Goal: Information Seeking & Learning: Learn about a topic

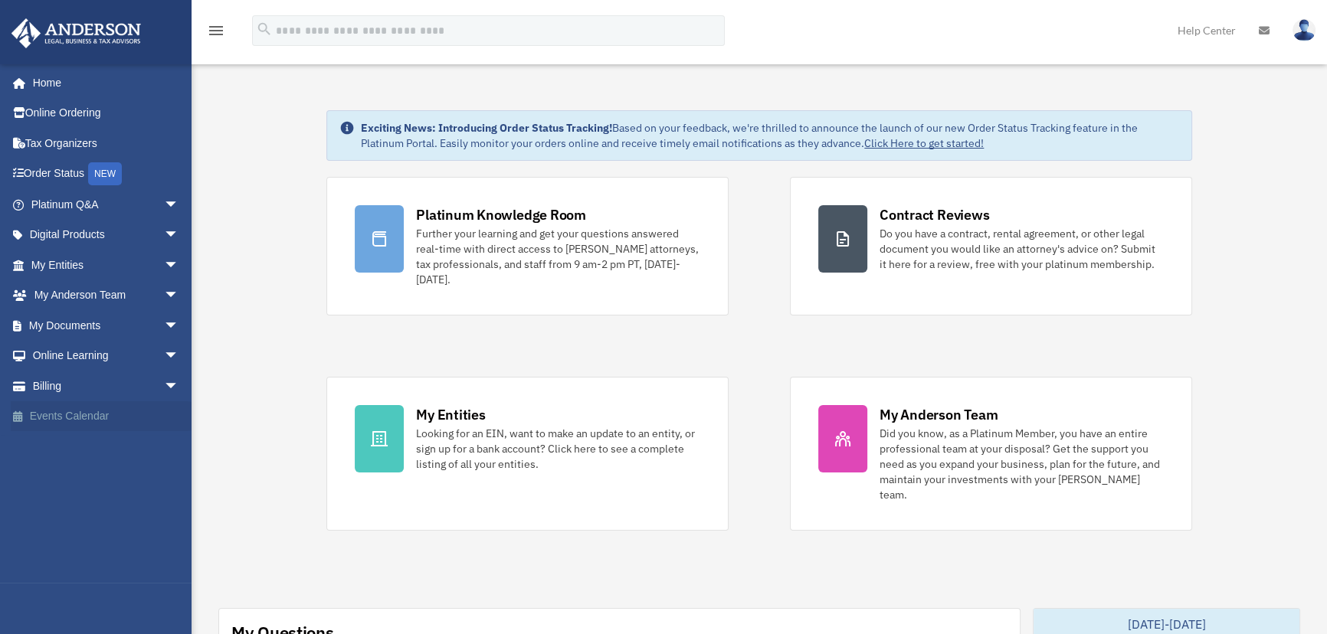
click at [52, 406] on link "Events Calendar" at bounding box center [106, 416] width 191 height 31
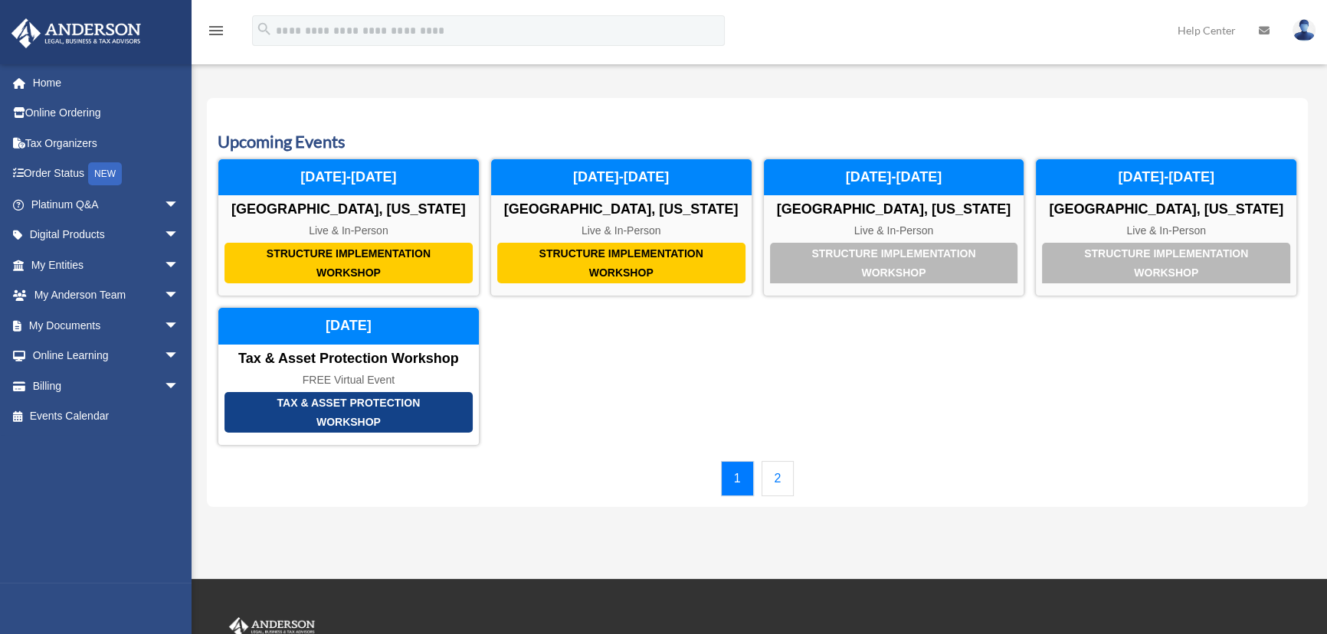
click at [779, 479] on link "2" at bounding box center [777, 478] width 33 height 35
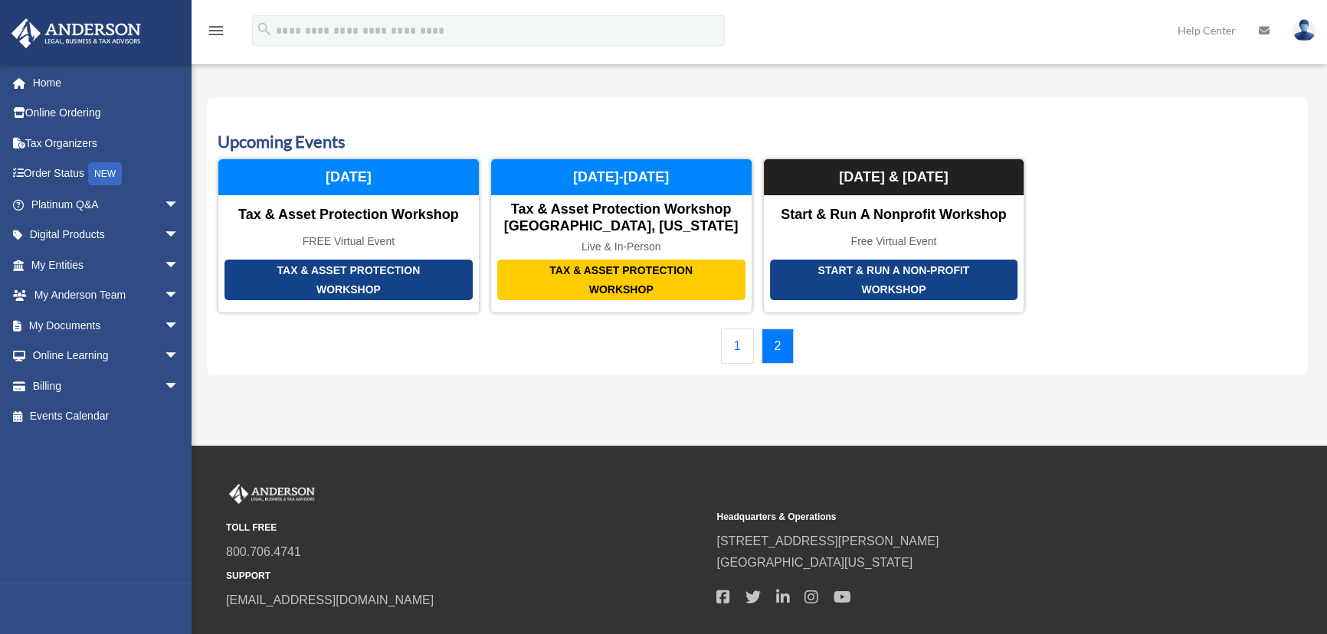
click at [735, 346] on link "1" at bounding box center [737, 346] width 33 height 35
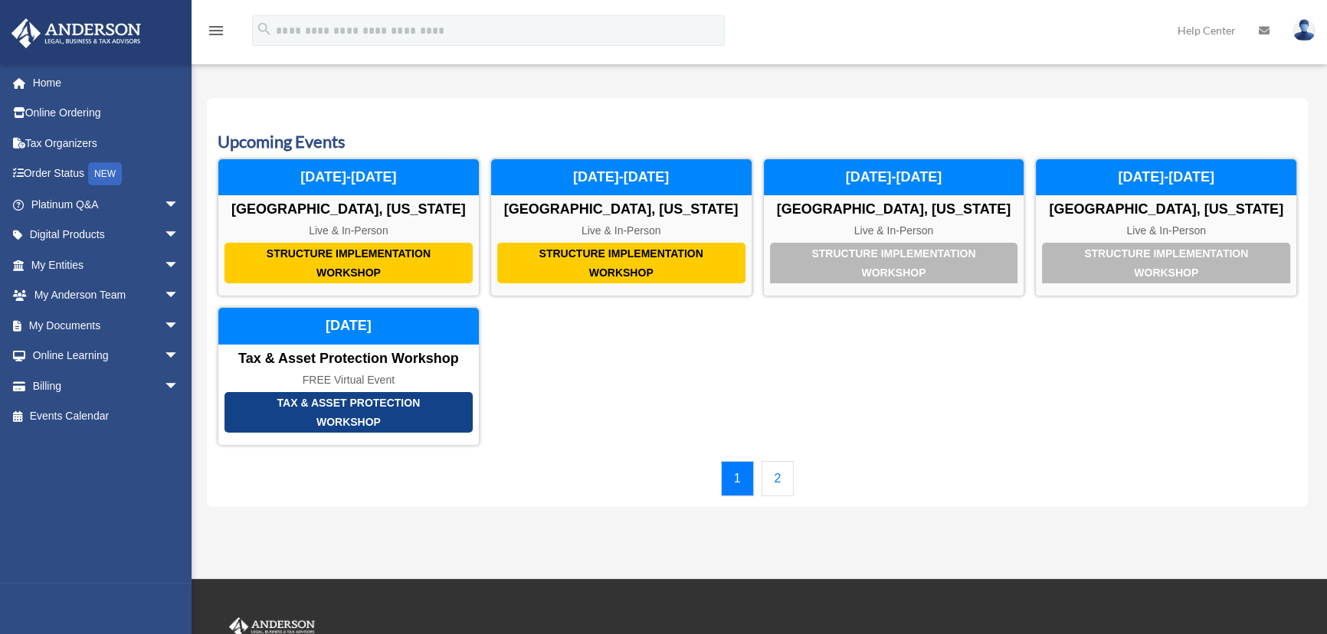
click at [775, 478] on link "2" at bounding box center [777, 478] width 33 height 35
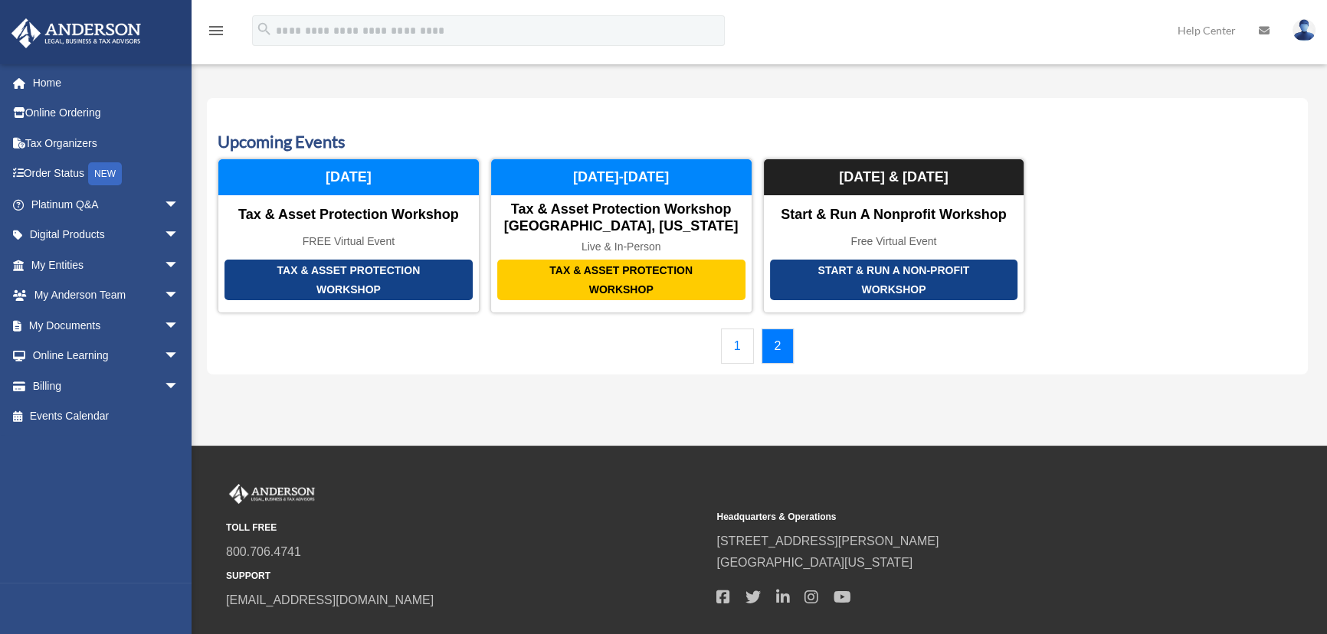
click at [741, 344] on link "1" at bounding box center [737, 346] width 33 height 35
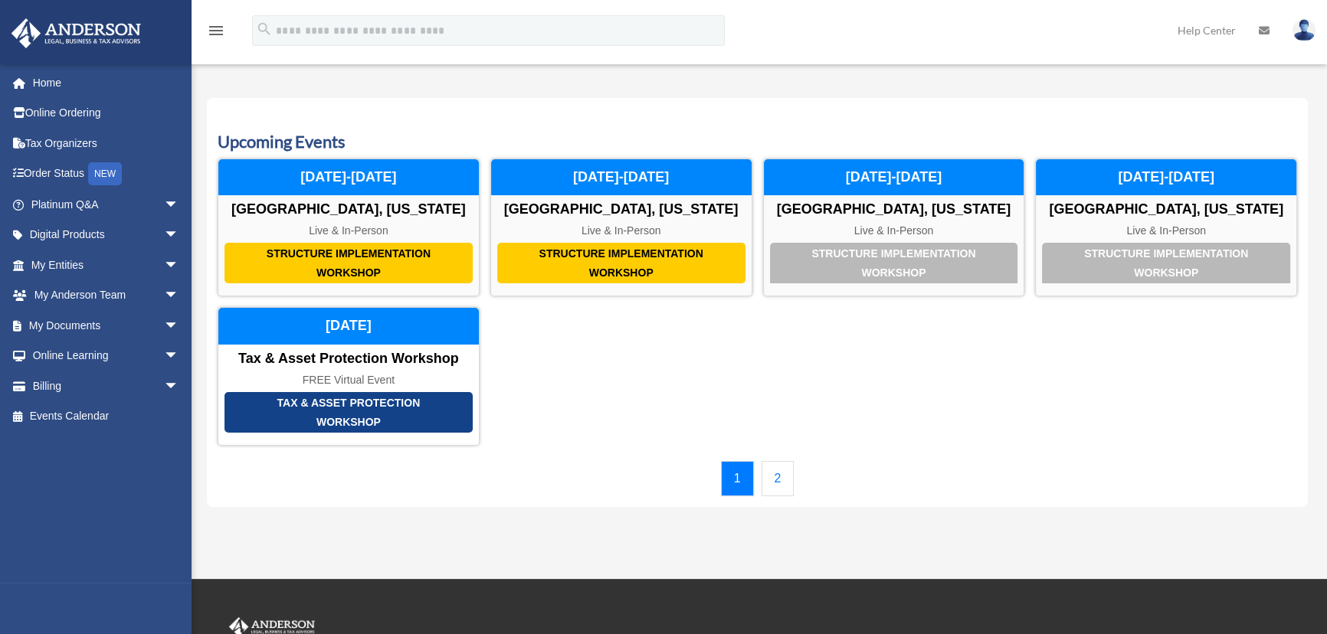
click at [779, 476] on link "2" at bounding box center [777, 478] width 33 height 35
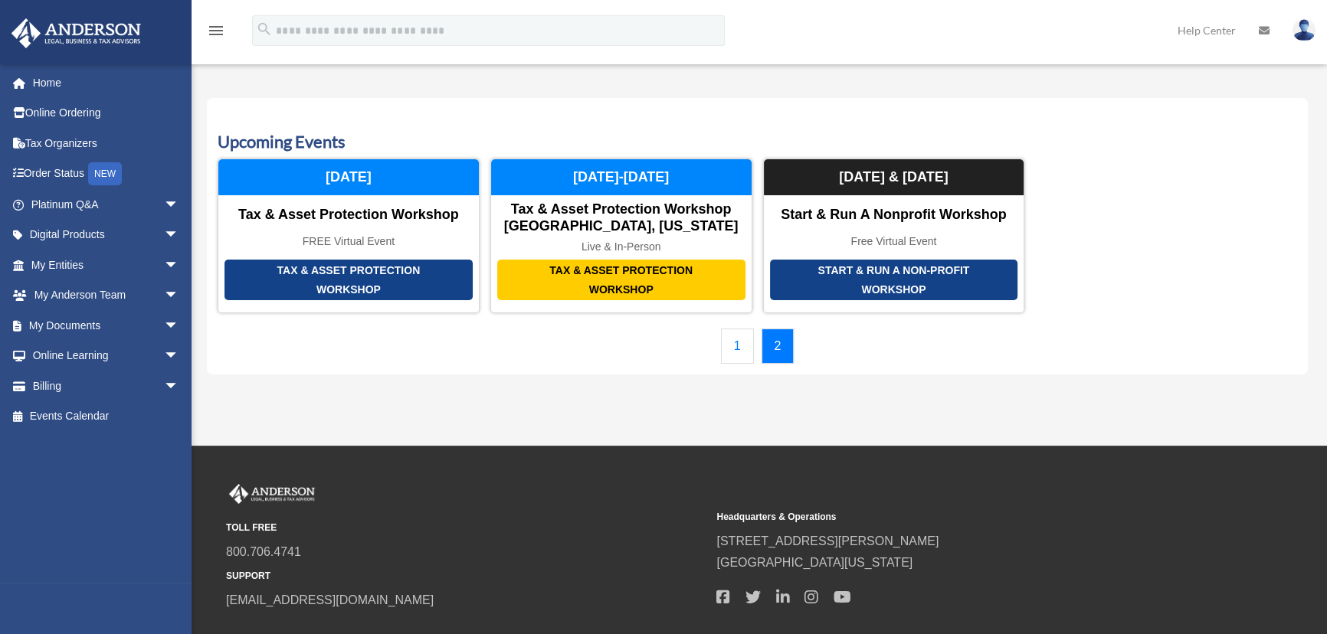
click at [731, 344] on link "1" at bounding box center [737, 346] width 33 height 35
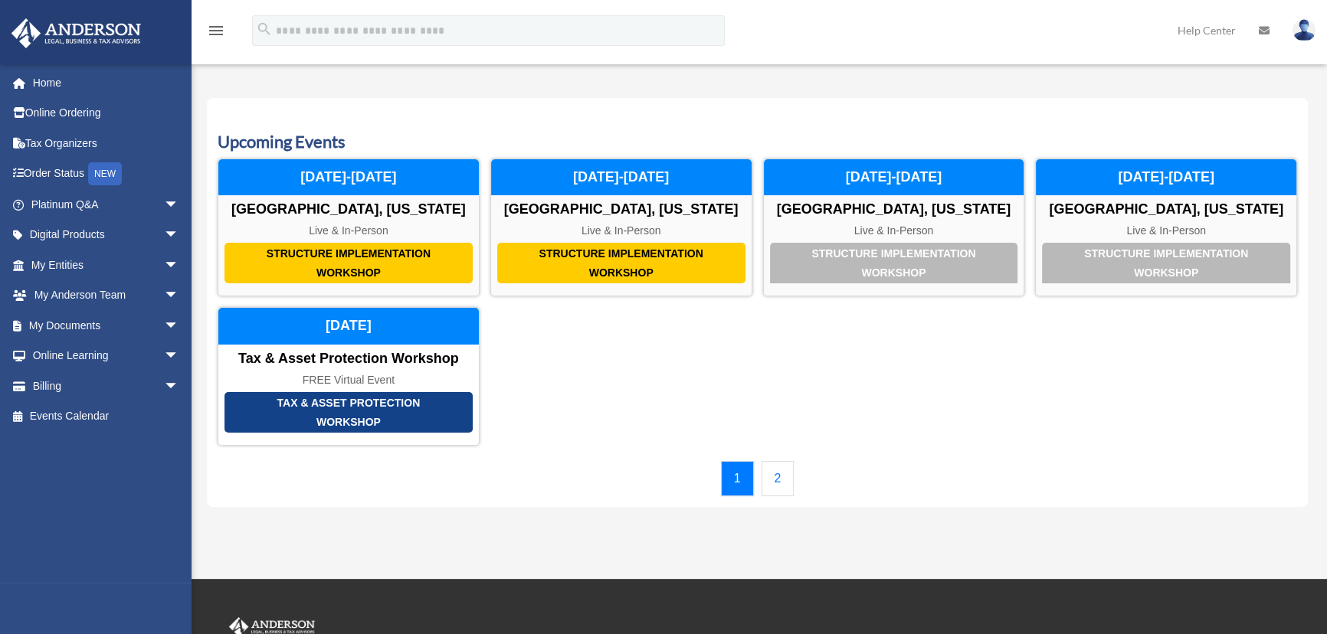
click at [774, 477] on link "2" at bounding box center [777, 478] width 33 height 35
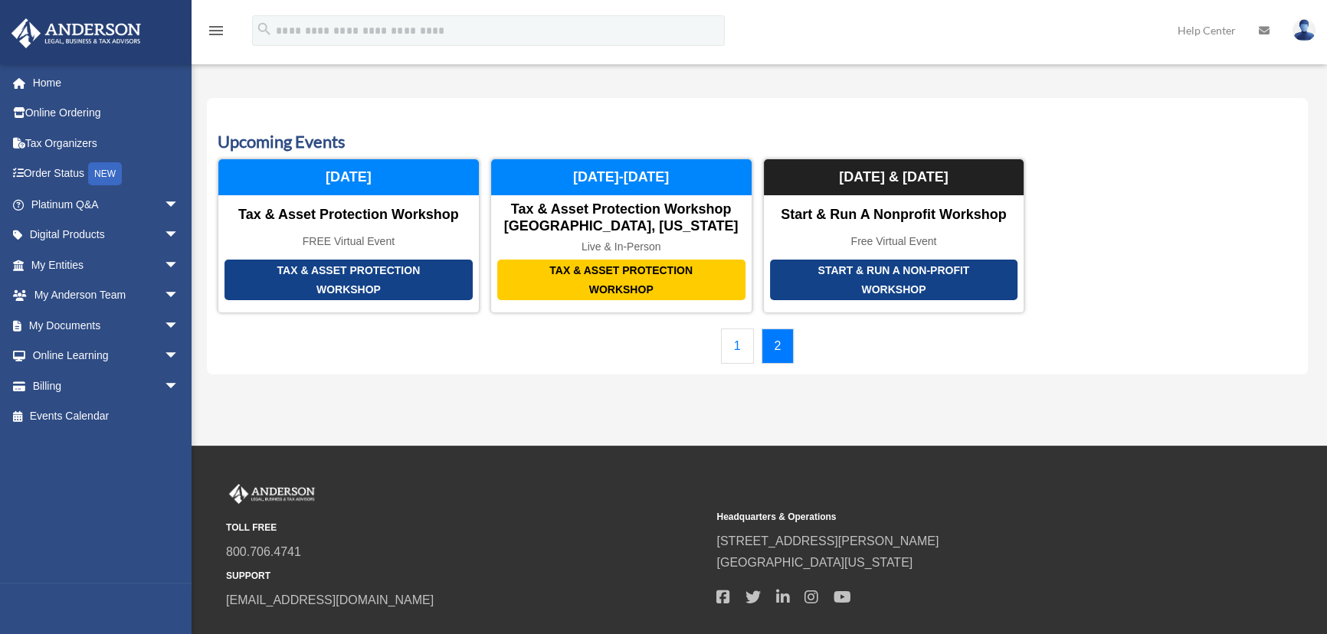
click at [735, 349] on link "1" at bounding box center [737, 346] width 33 height 35
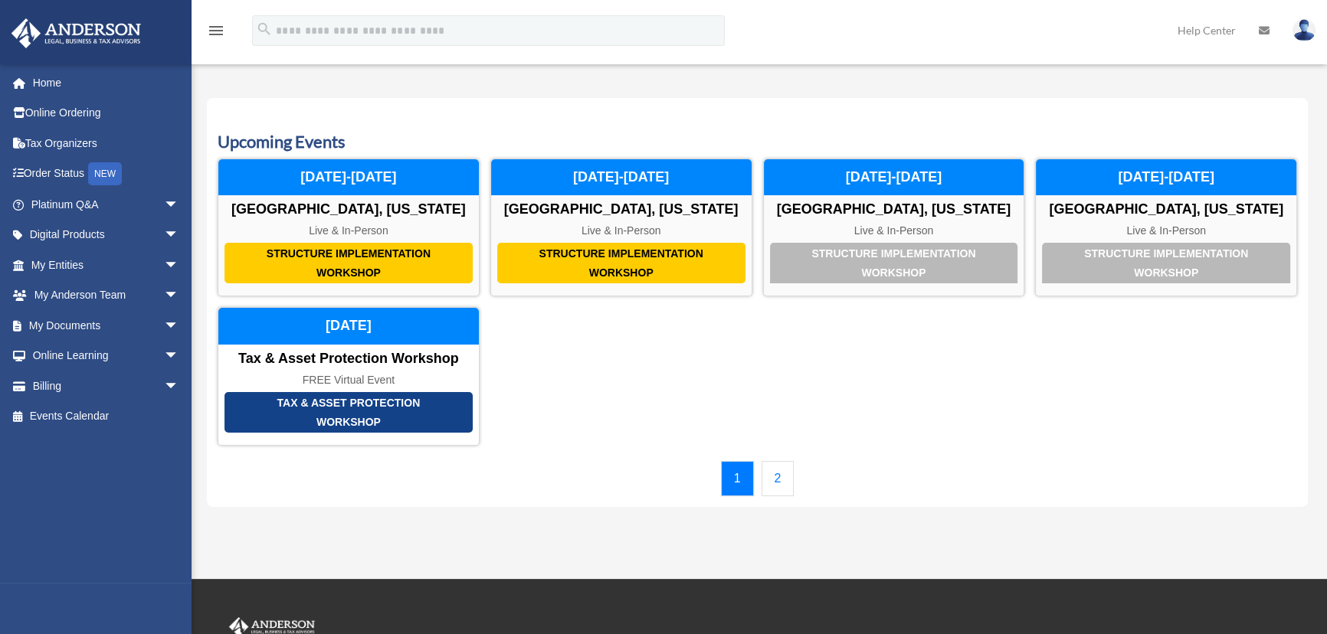
click at [772, 478] on link "2" at bounding box center [777, 478] width 33 height 35
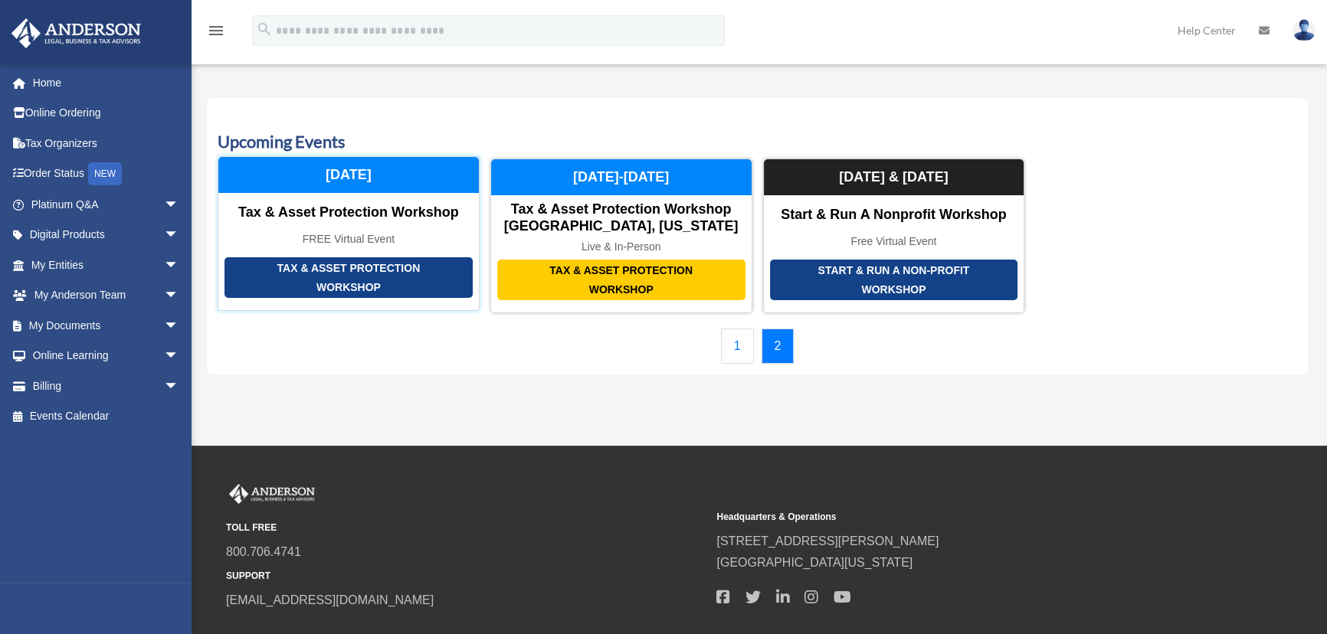
click at [340, 234] on div "FREE Virtual Event" at bounding box center [348, 239] width 260 height 13
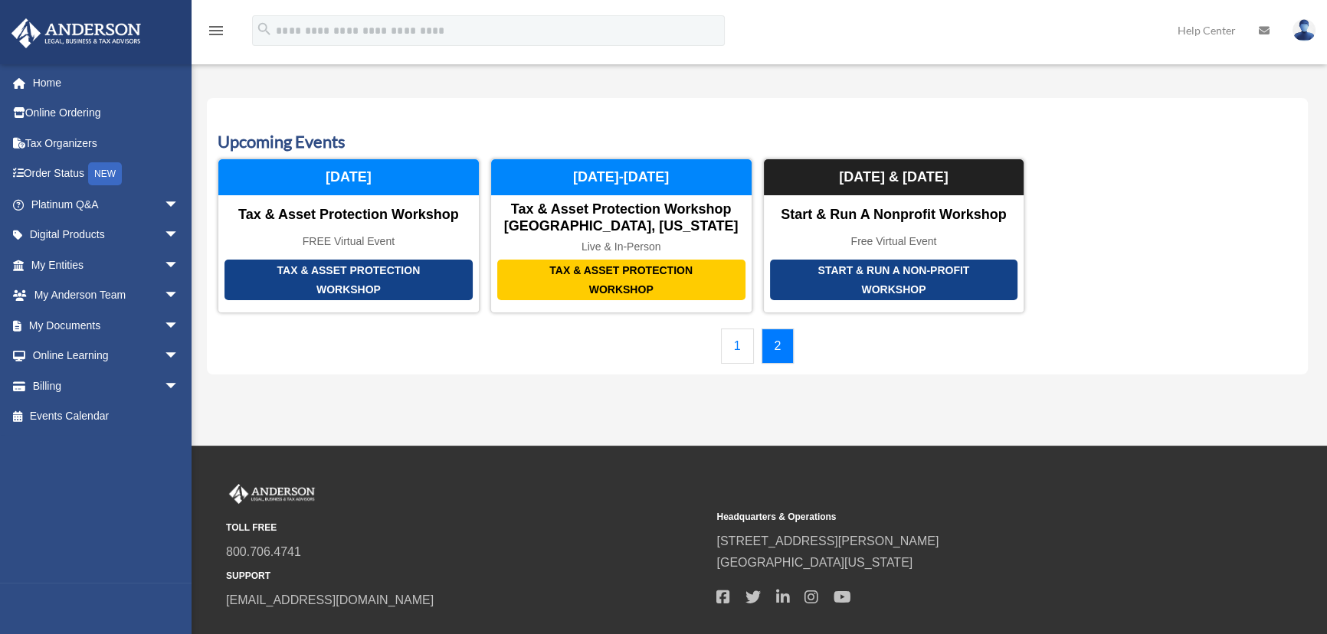
click at [735, 345] on link "1" at bounding box center [737, 346] width 33 height 35
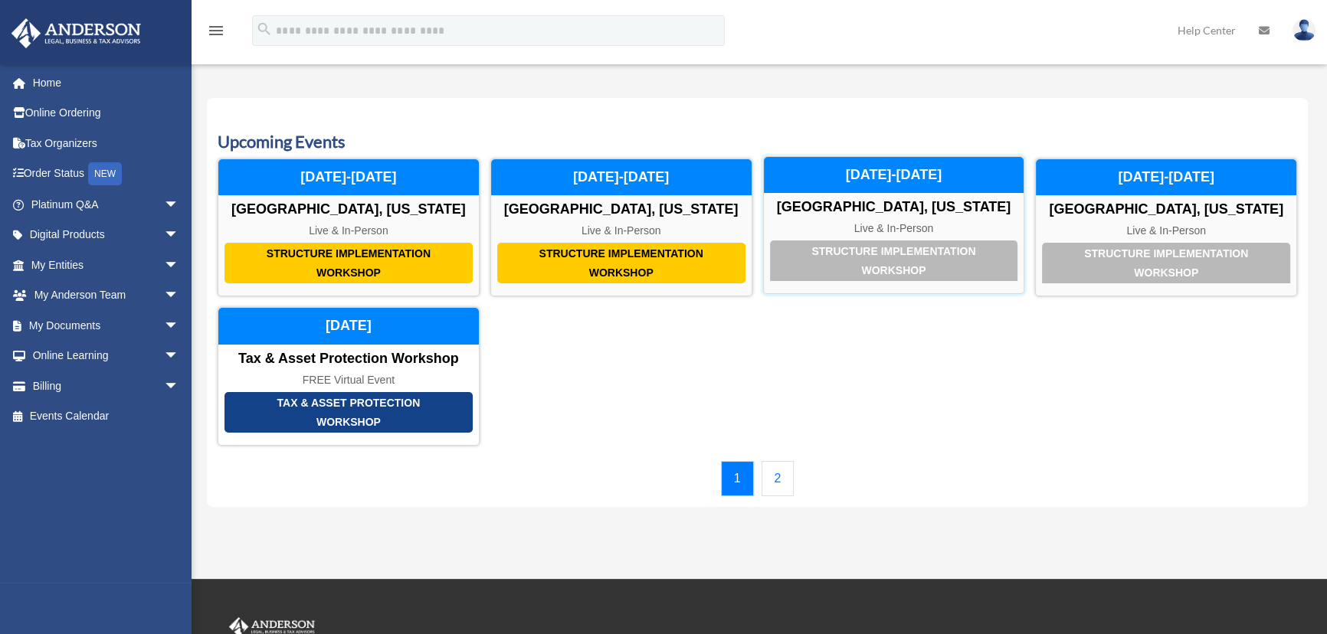
click at [902, 218] on div "Structure Implementation Workshop [GEOGRAPHIC_DATA], [US_STATE] Live & In-Perso…" at bounding box center [894, 225] width 262 height 139
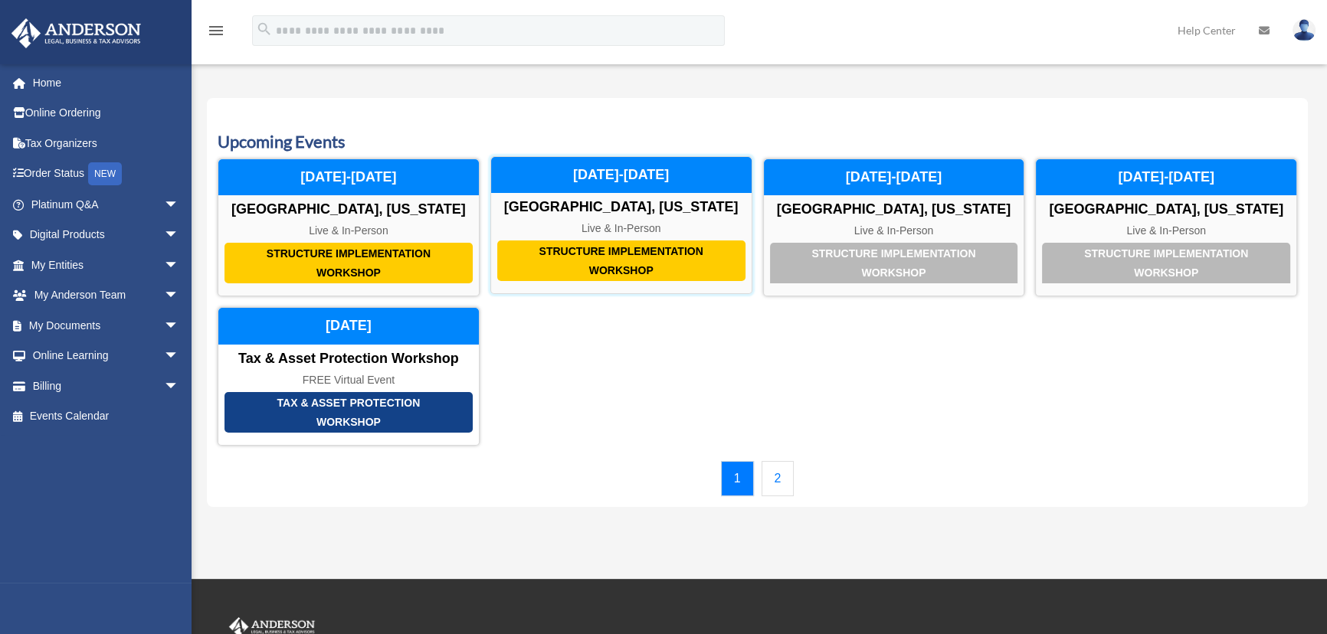
click at [578, 254] on div "Structure Implementation Workshop" at bounding box center [621, 261] width 248 height 41
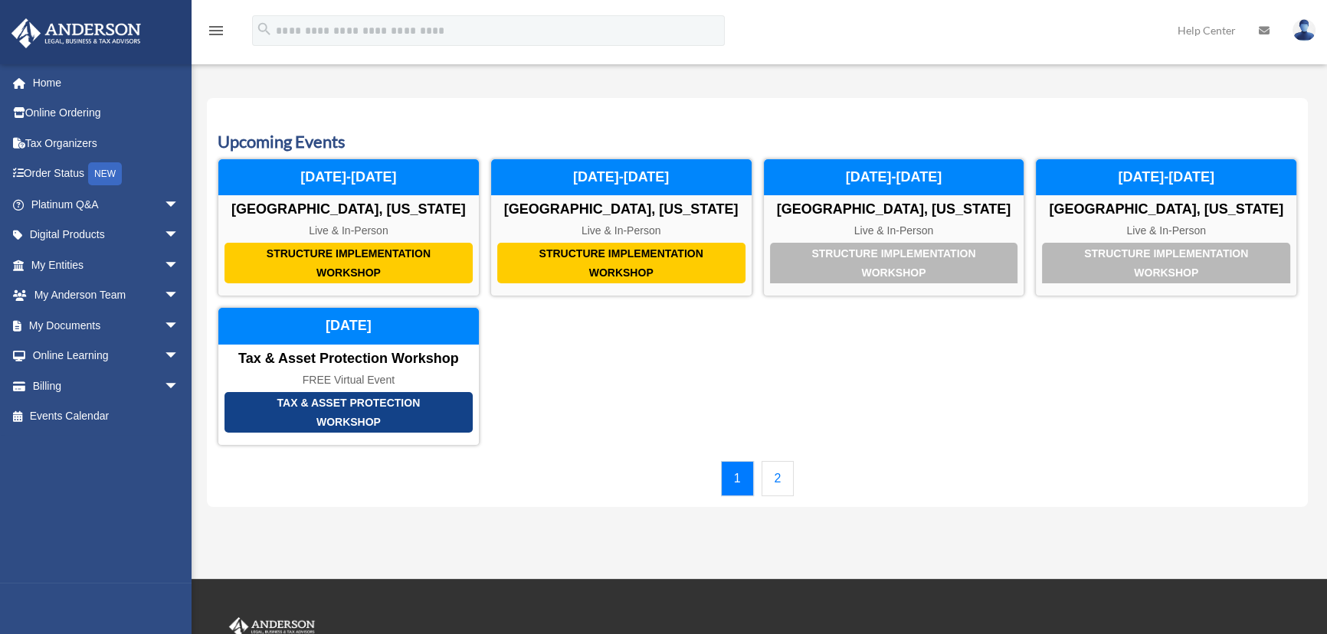
click at [774, 473] on link "2" at bounding box center [777, 478] width 33 height 35
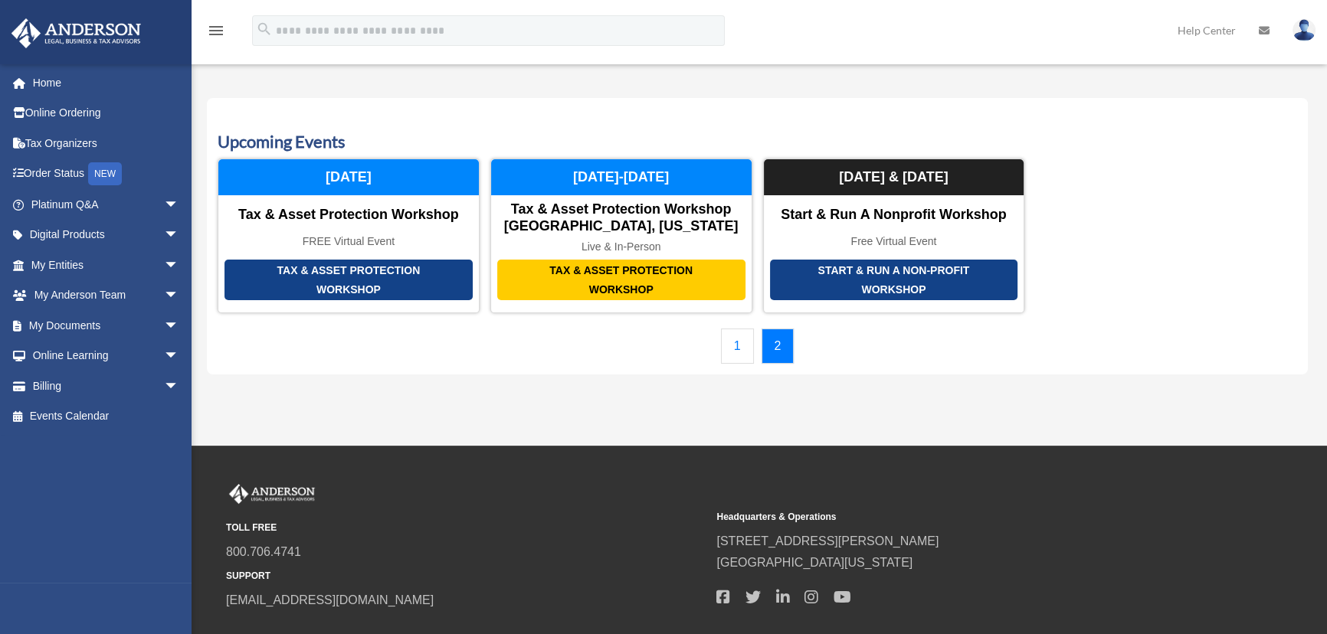
click at [735, 343] on link "1" at bounding box center [737, 346] width 33 height 35
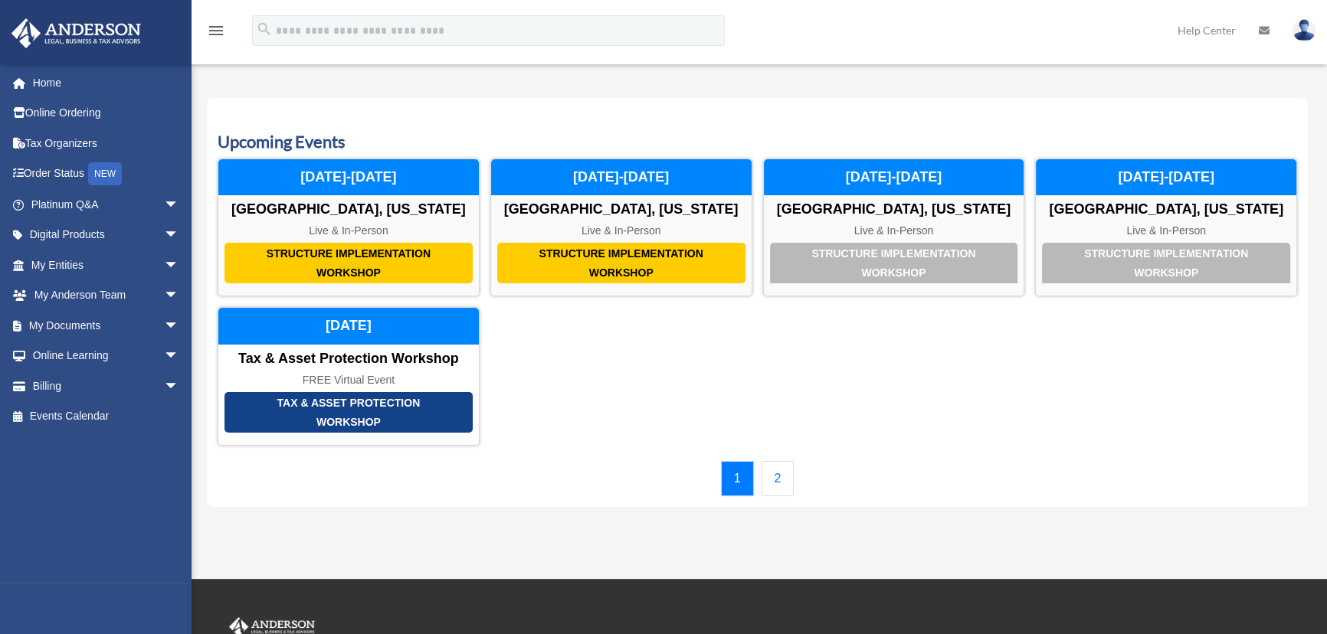
click at [779, 473] on link "2" at bounding box center [777, 478] width 33 height 35
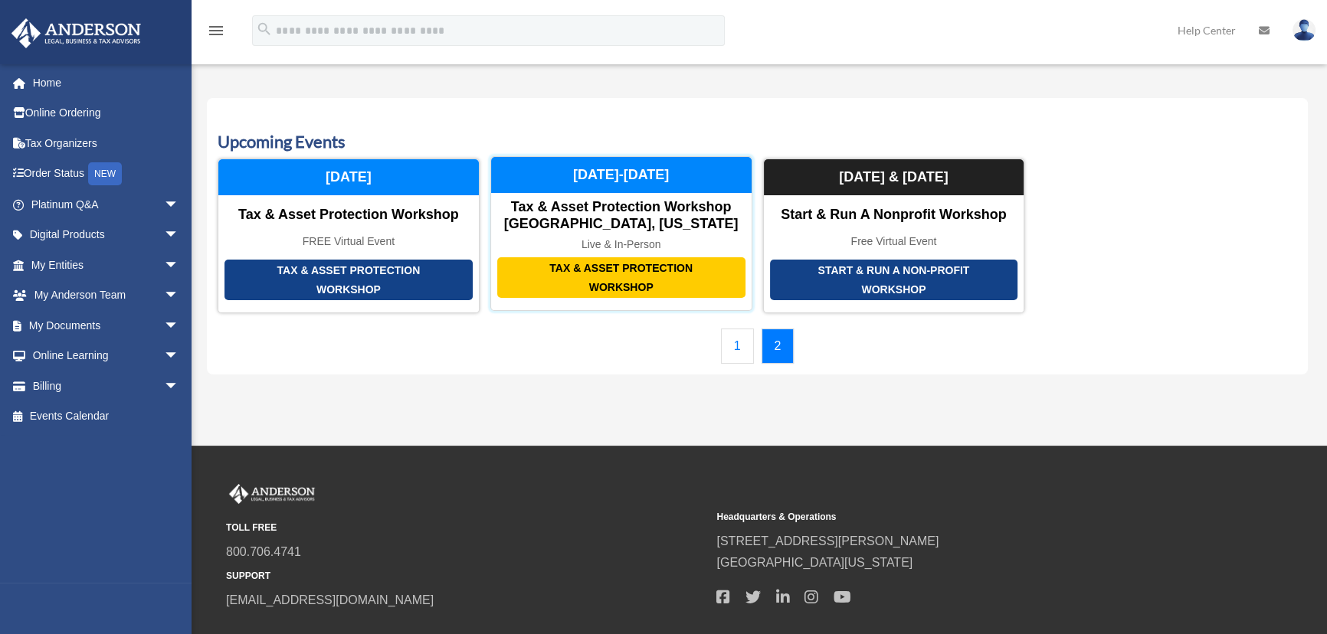
click at [592, 268] on div "Tax & Asset Protection Workshop" at bounding box center [621, 277] width 248 height 41
